Goal: Task Accomplishment & Management: Complete application form

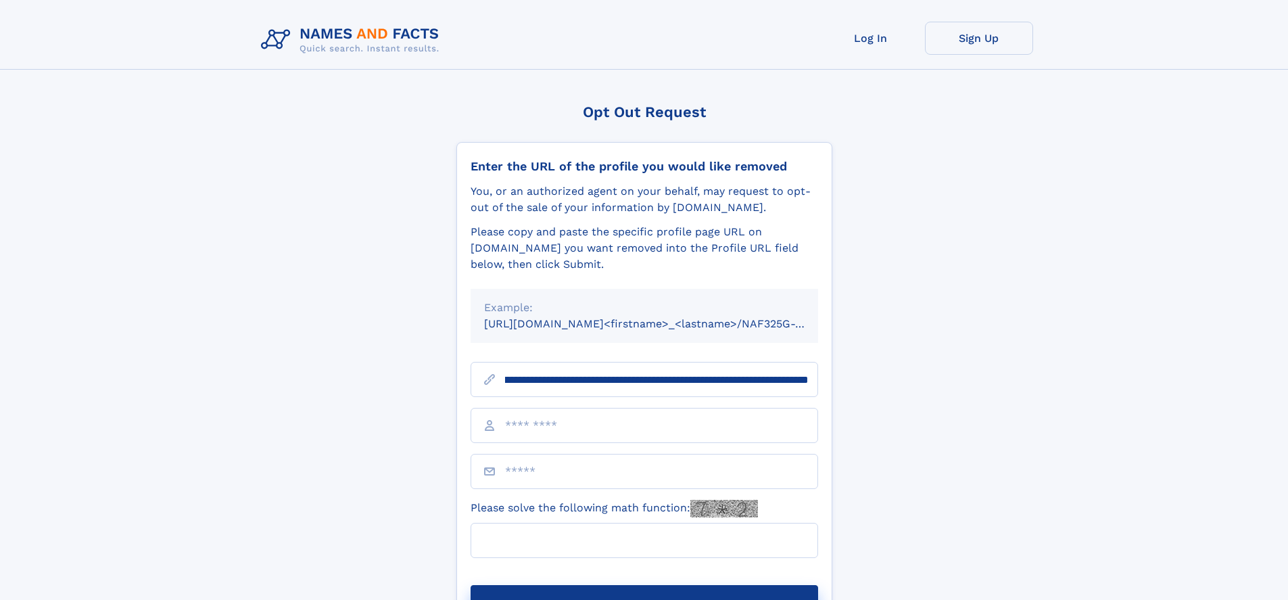
scroll to position [0, 154]
type input "**********"
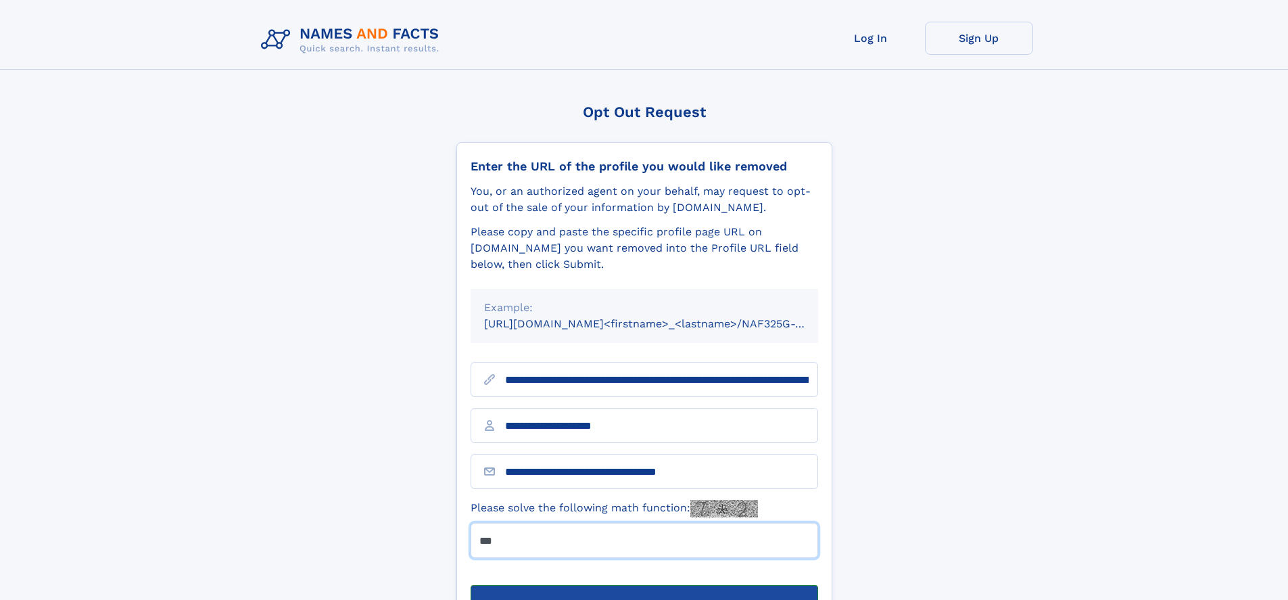
type input "***"
click at [644, 585] on button "Submit Opt Out Request" at bounding box center [645, 606] width 348 height 43
